Goal: Transaction & Acquisition: Download file/media

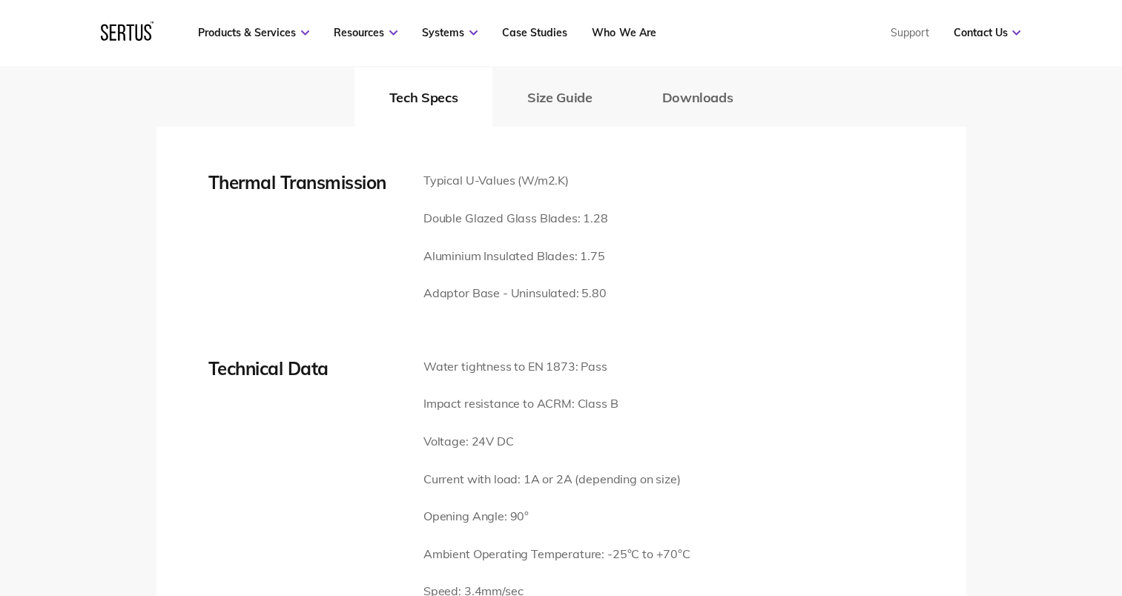
scroll to position [2373, 0]
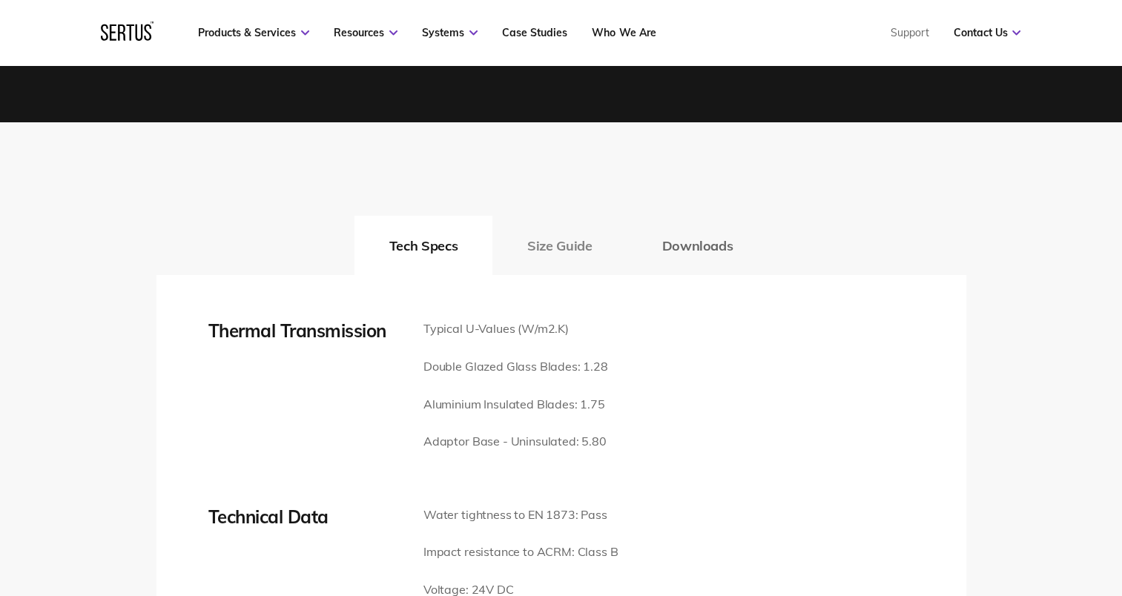
click at [554, 228] on button "Size Guide" at bounding box center [559, 245] width 134 height 59
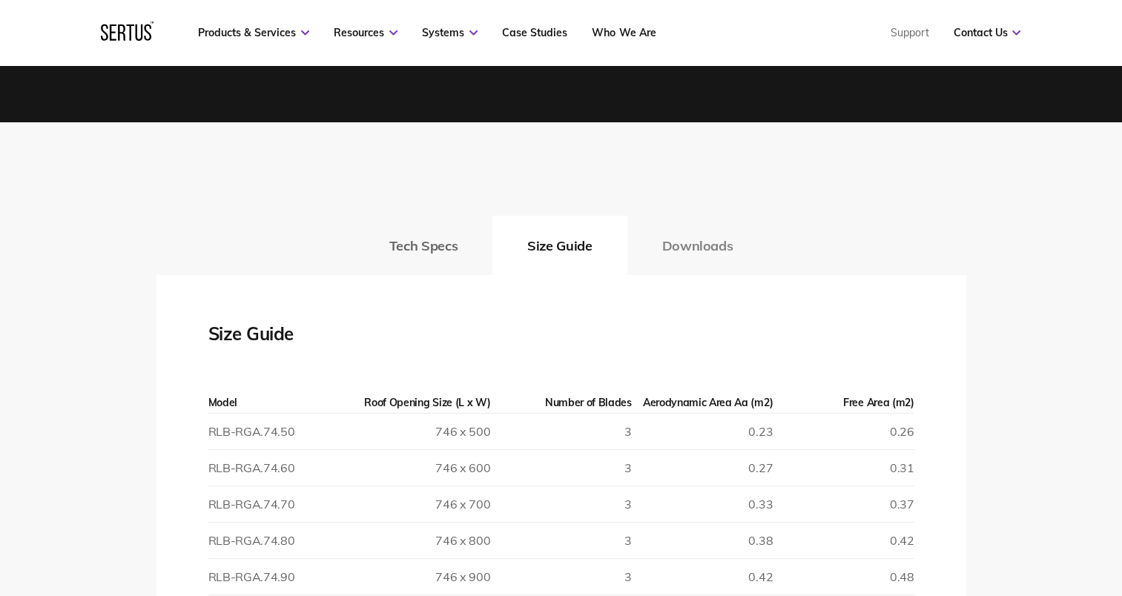
click at [688, 225] on button "Downloads" at bounding box center [697, 245] width 141 height 59
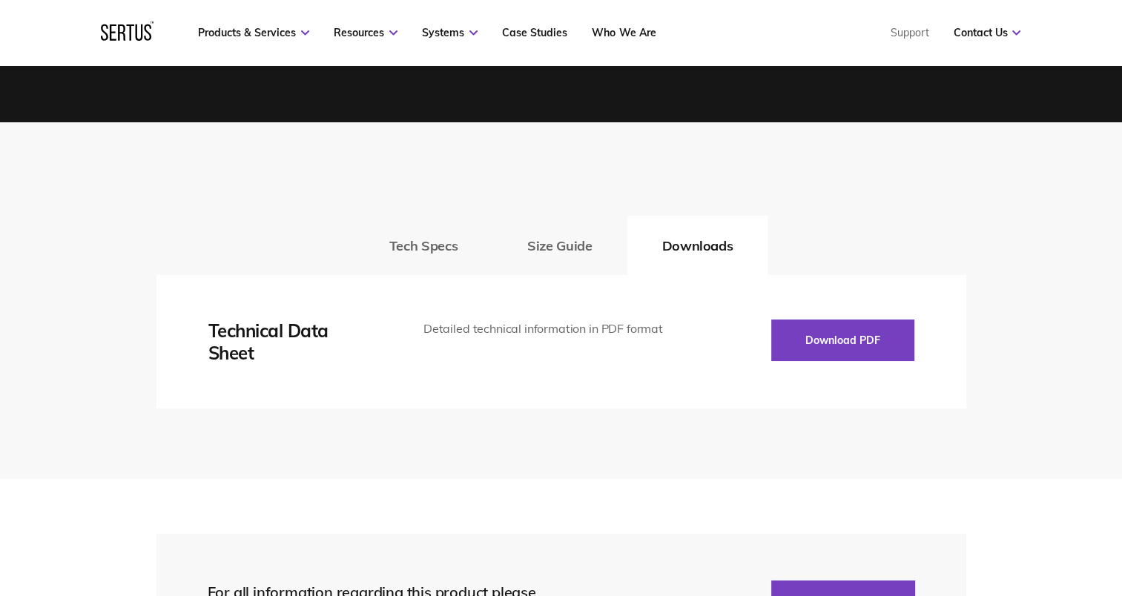
scroll to position [2448, 0]
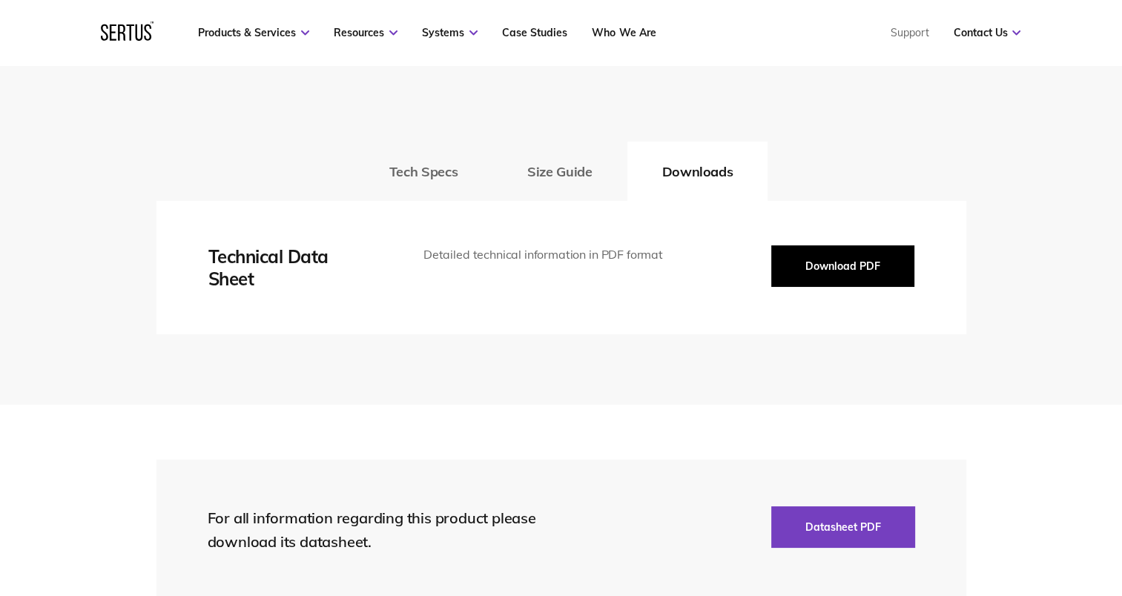
click at [818, 248] on button "Download PDF" at bounding box center [842, 267] width 143 height 42
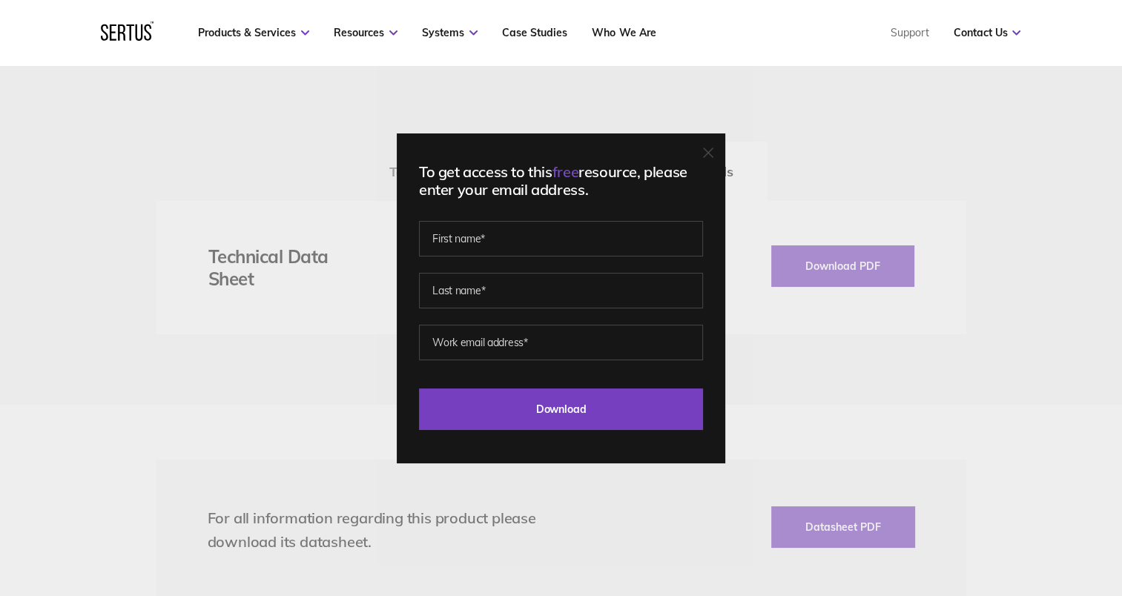
click at [301, 339] on div "To get access to this free resource, please enter your email address. Last Down…" at bounding box center [561, 298] width 1122 height 596
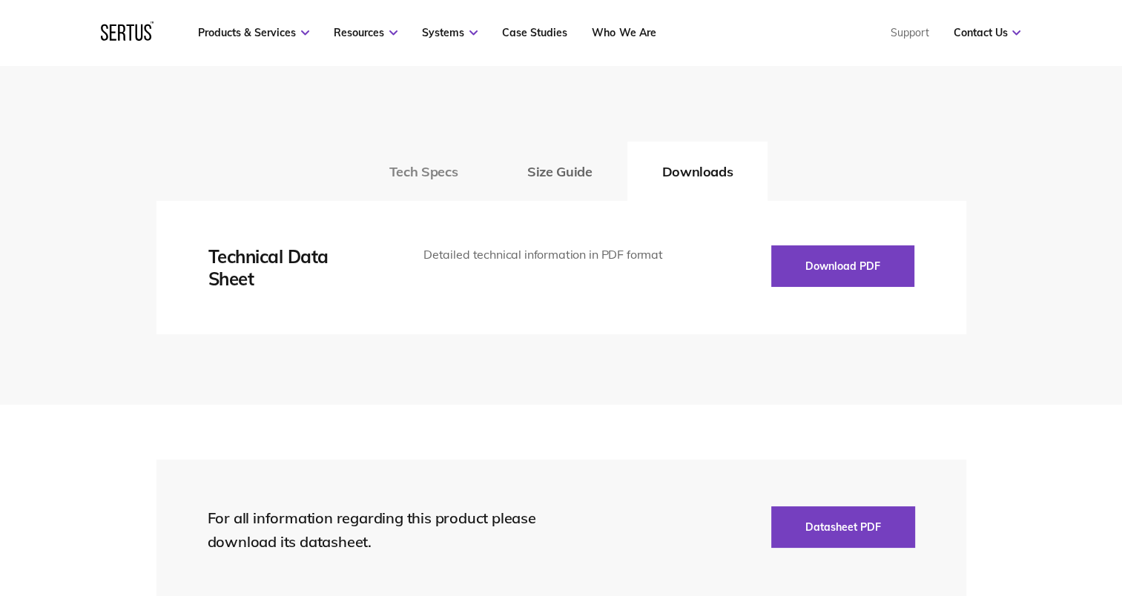
click at [418, 156] on button "Tech Specs" at bounding box center [424, 171] width 138 height 59
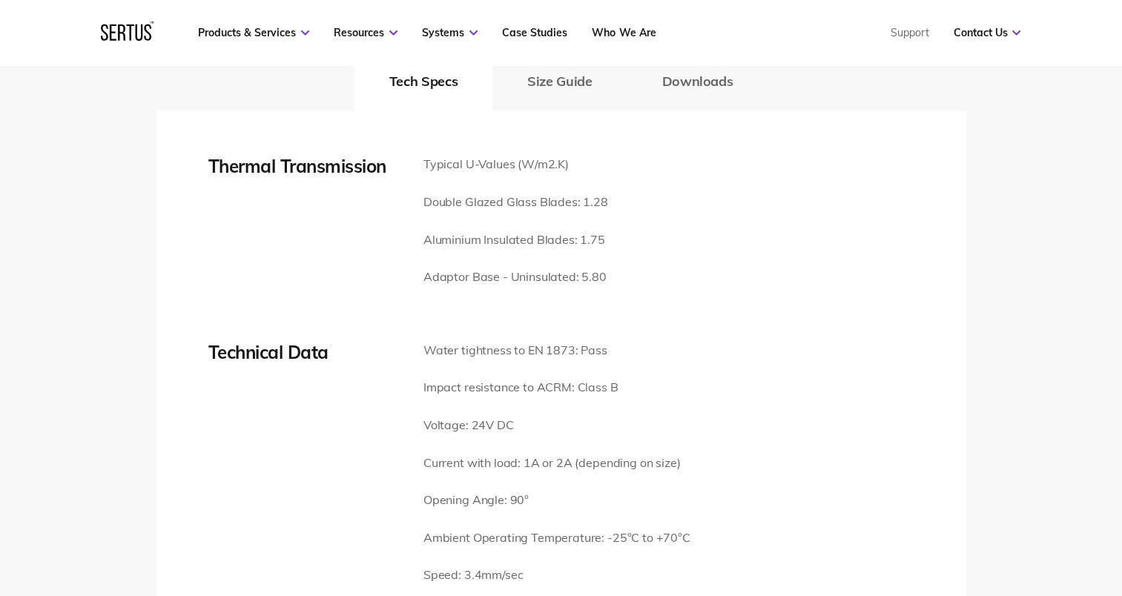
scroll to position [2373, 0]
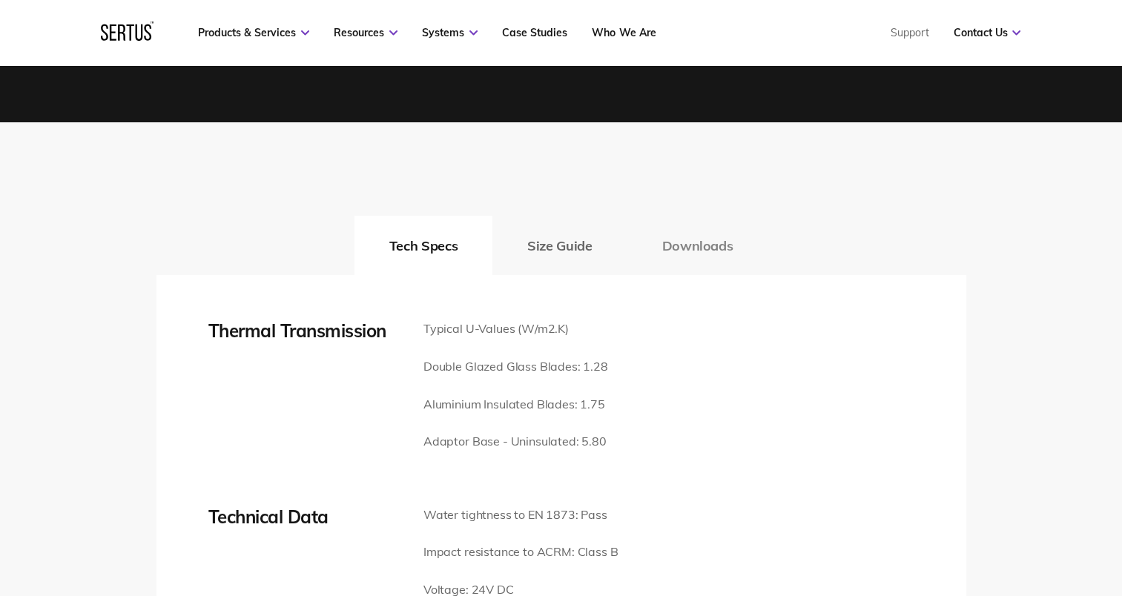
click at [686, 234] on button "Downloads" at bounding box center [697, 245] width 141 height 59
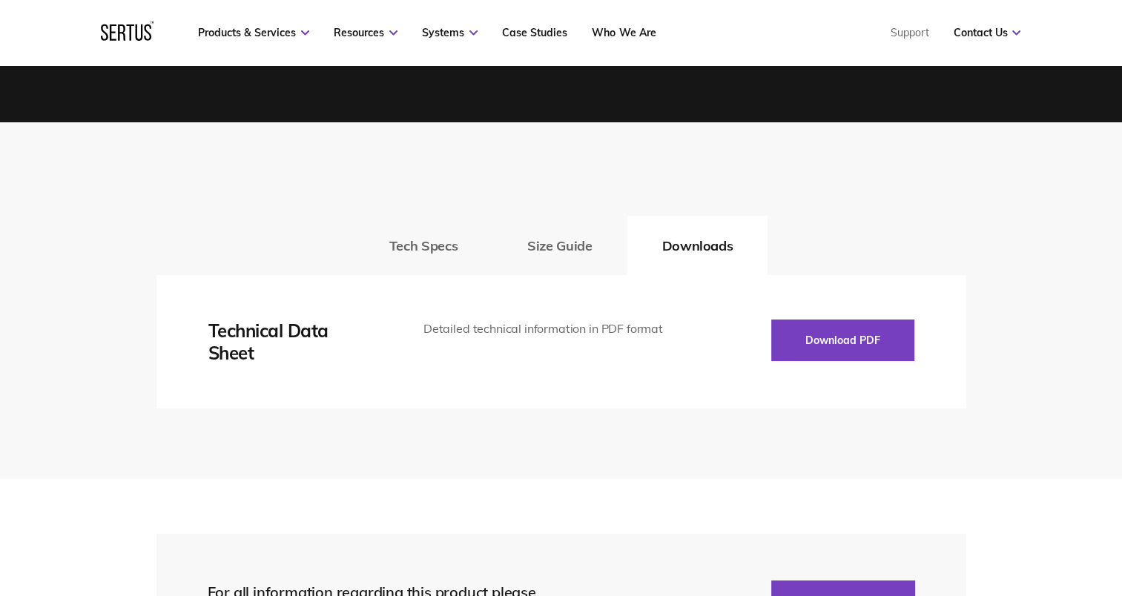
scroll to position [2596, 0]
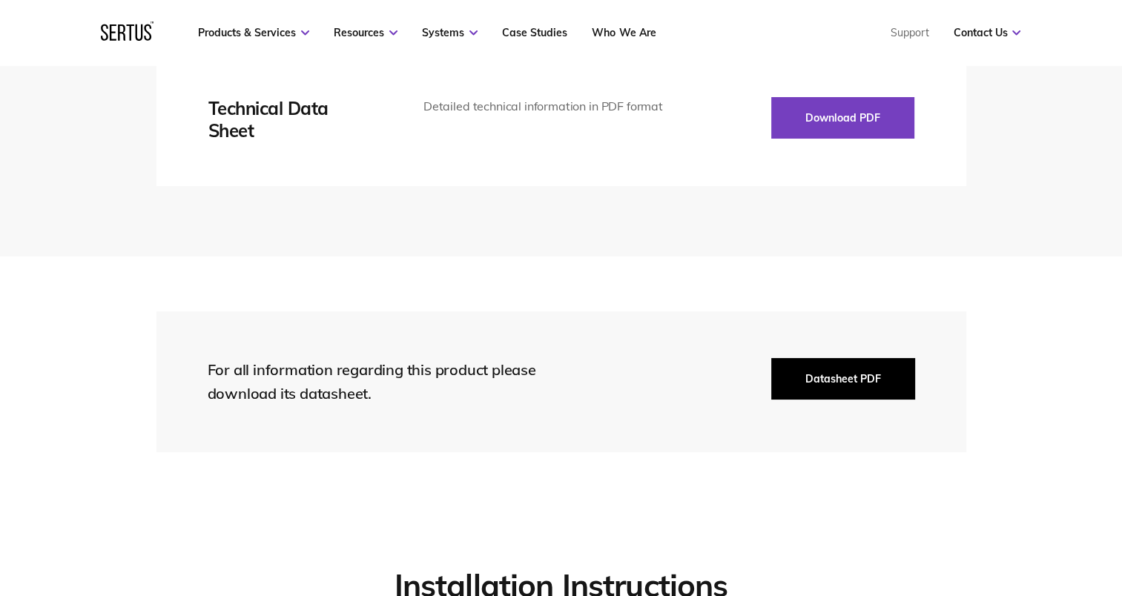
click at [815, 360] on button "Datasheet PDF" at bounding box center [843, 379] width 144 height 42
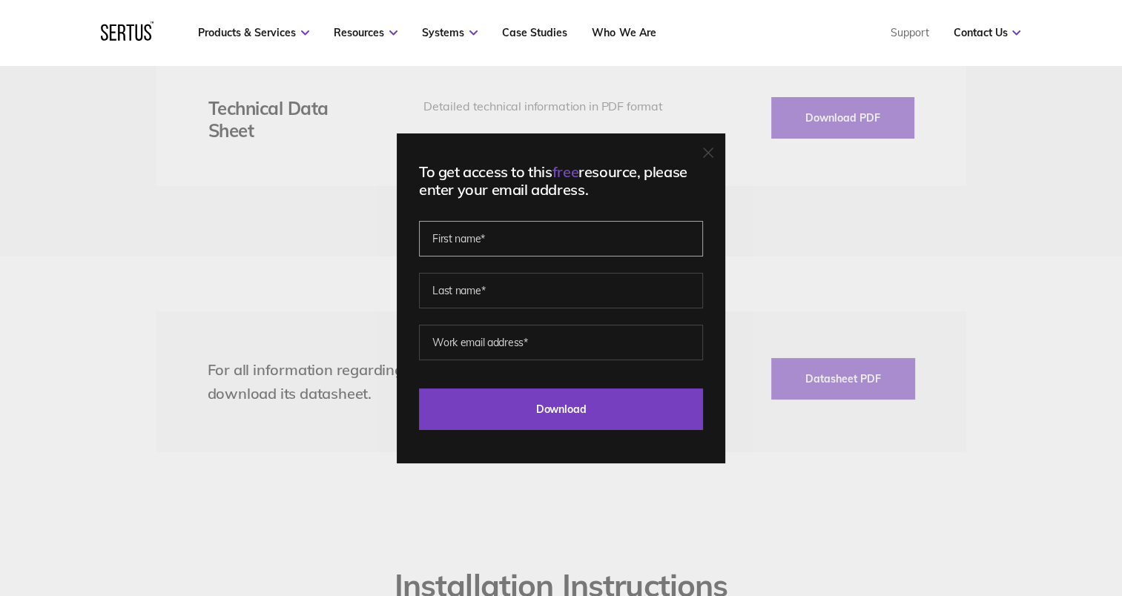
click at [513, 246] on input "text" at bounding box center [561, 239] width 284 height 36
type input "[PERSON_NAME]"
type input "[EMAIL_ADDRESS][DOMAIN_NAME]"
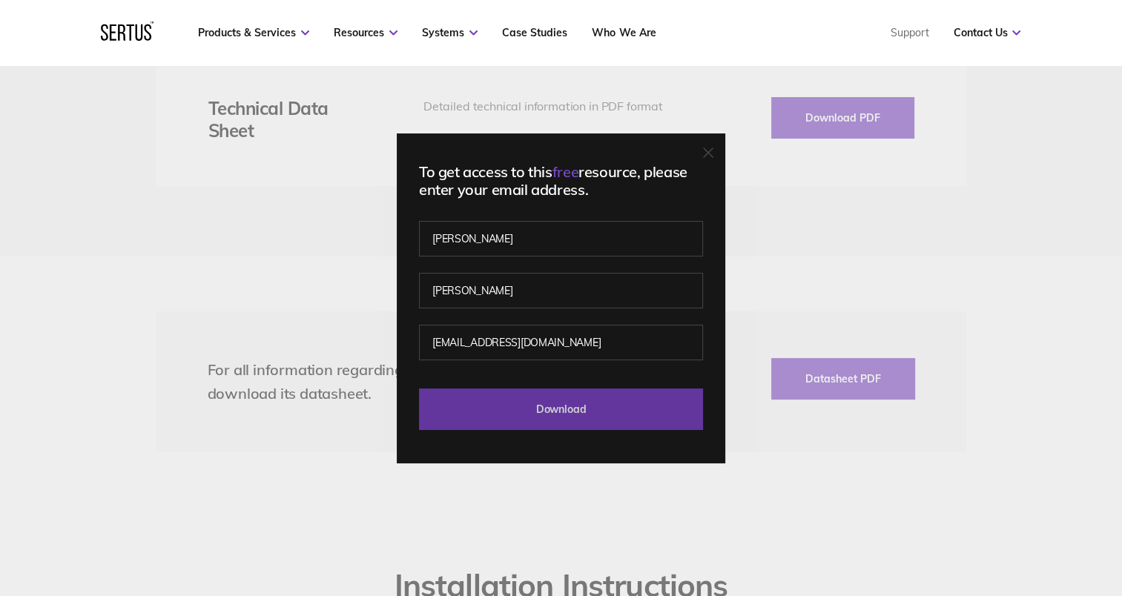
click at [487, 403] on input "Download" at bounding box center [561, 410] width 284 height 42
